Goal: Navigation & Orientation: Find specific page/section

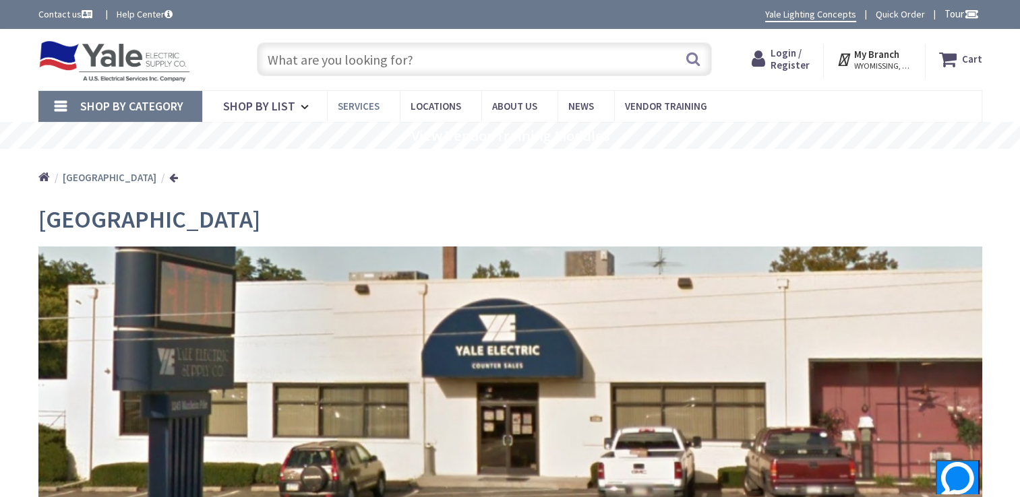
click at [344, 104] on span "Services" at bounding box center [359, 106] width 42 height 13
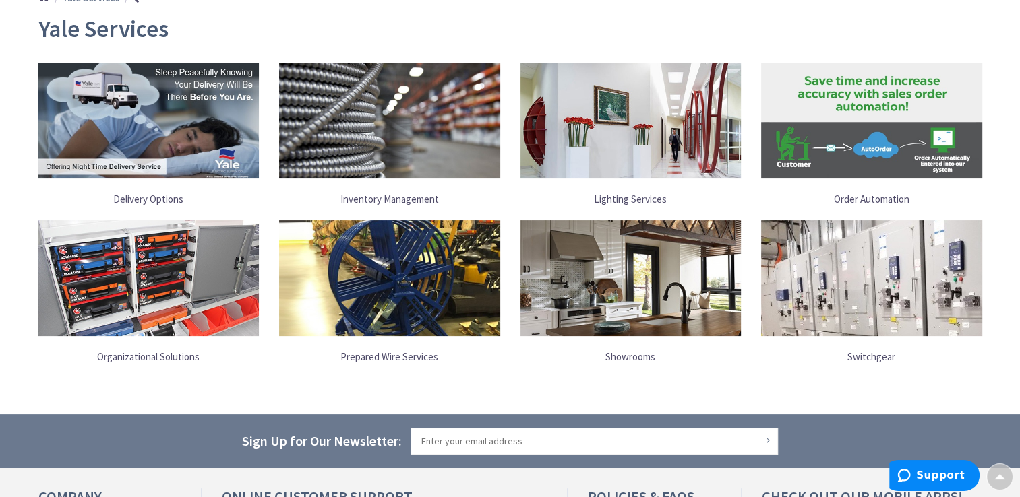
scroll to position [202, 0]
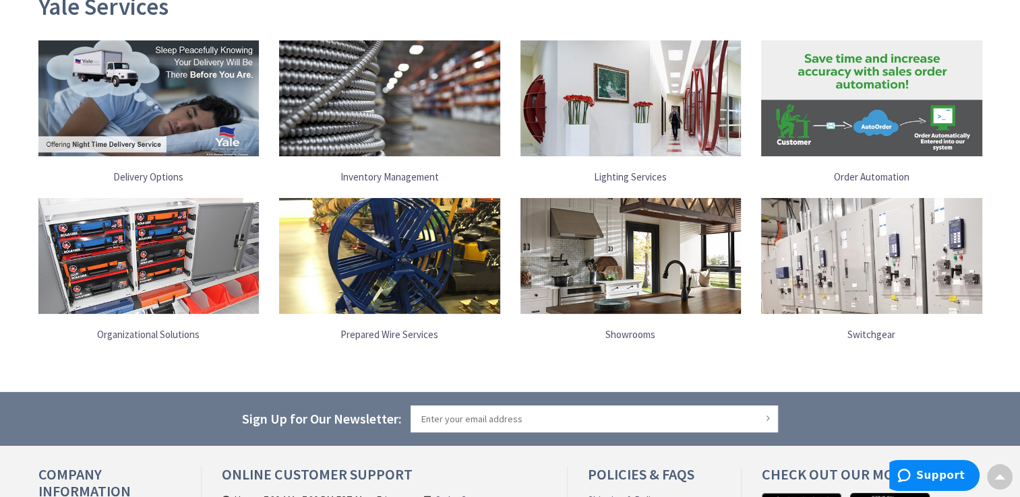
click at [625, 247] on img at bounding box center [630, 256] width 221 height 116
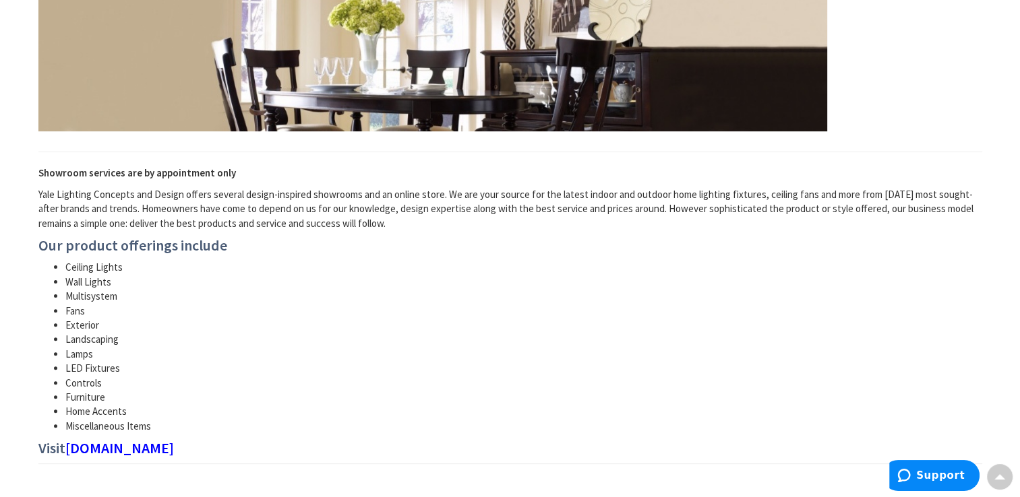
click at [127, 449] on link "[DOMAIN_NAME]" at bounding box center [119, 448] width 108 height 16
